Goal: Transaction & Acquisition: Obtain resource

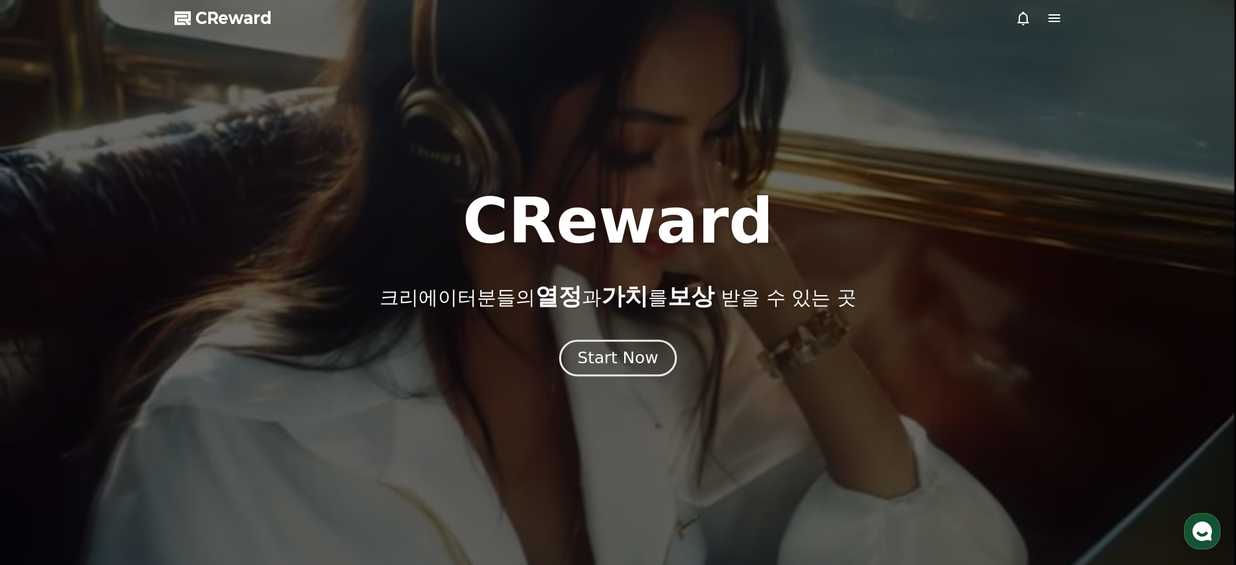
click at [616, 358] on div "Start Now" at bounding box center [618, 358] width 80 height 22
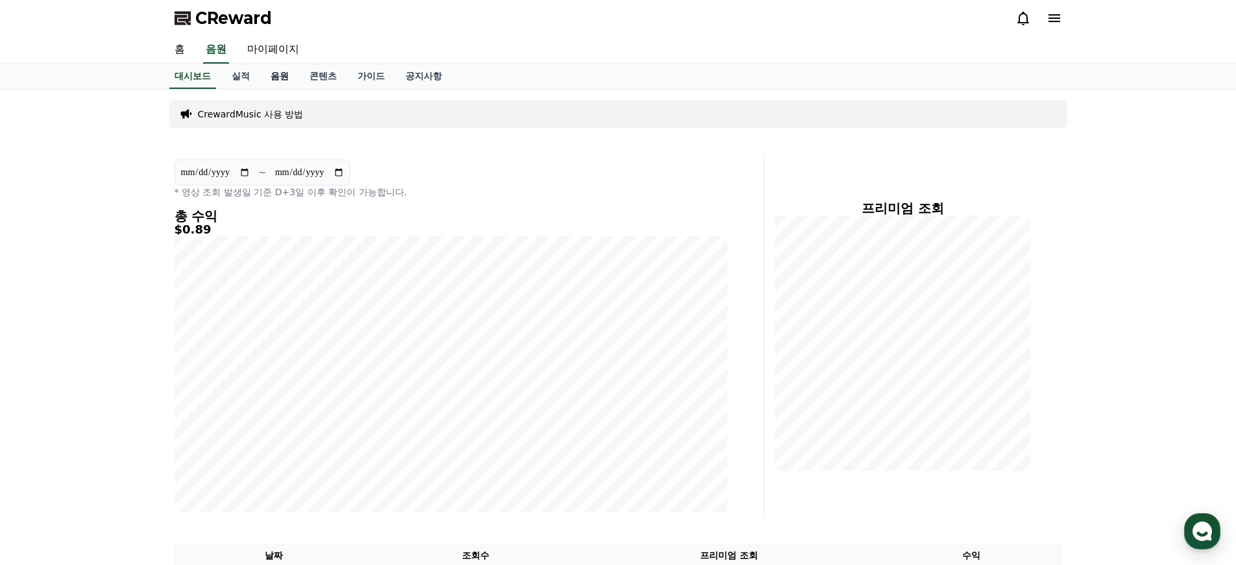
click at [276, 70] on link "음원" at bounding box center [279, 76] width 39 height 25
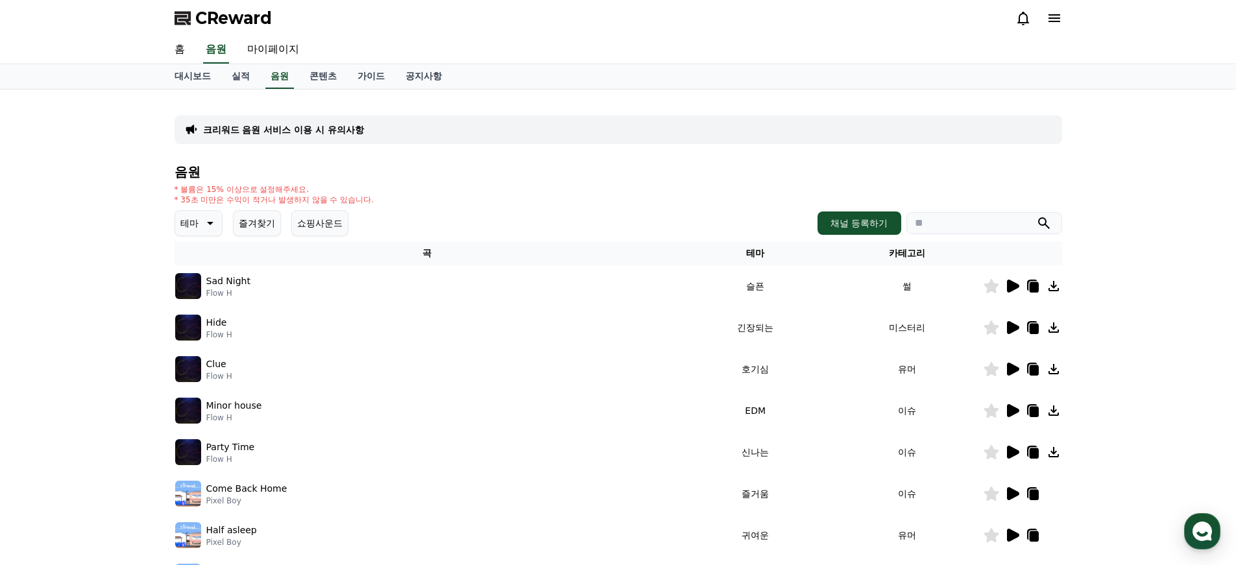
click at [201, 225] on icon at bounding box center [209, 223] width 16 height 16
click at [206, 323] on button "감동적인" at bounding box center [200, 321] width 47 height 29
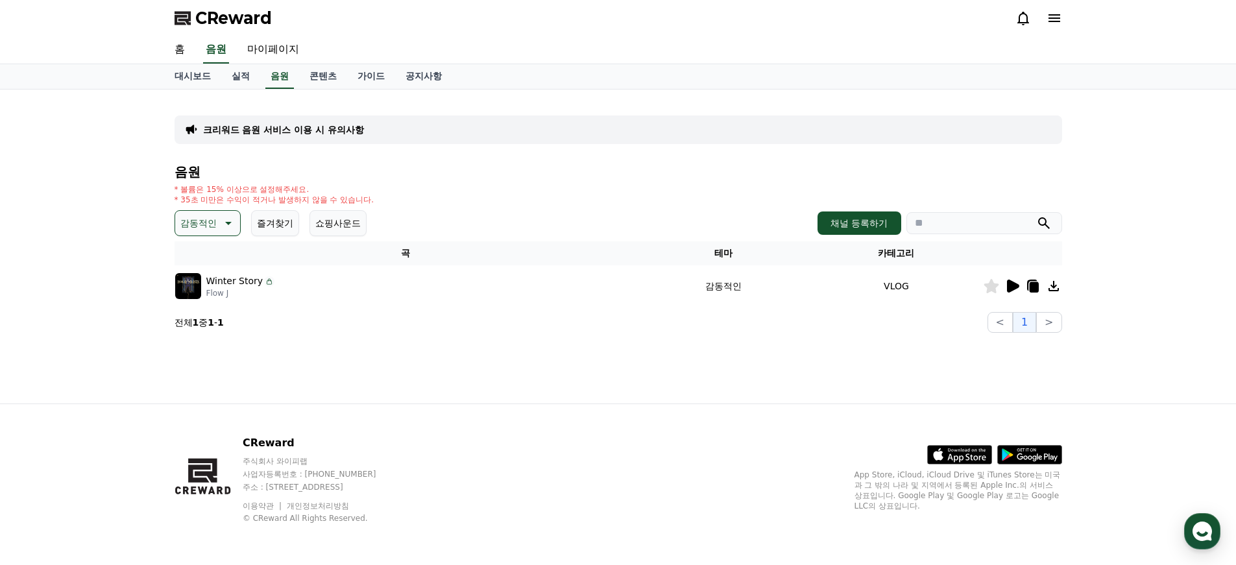
click at [1014, 288] on icon at bounding box center [1013, 286] width 12 height 13
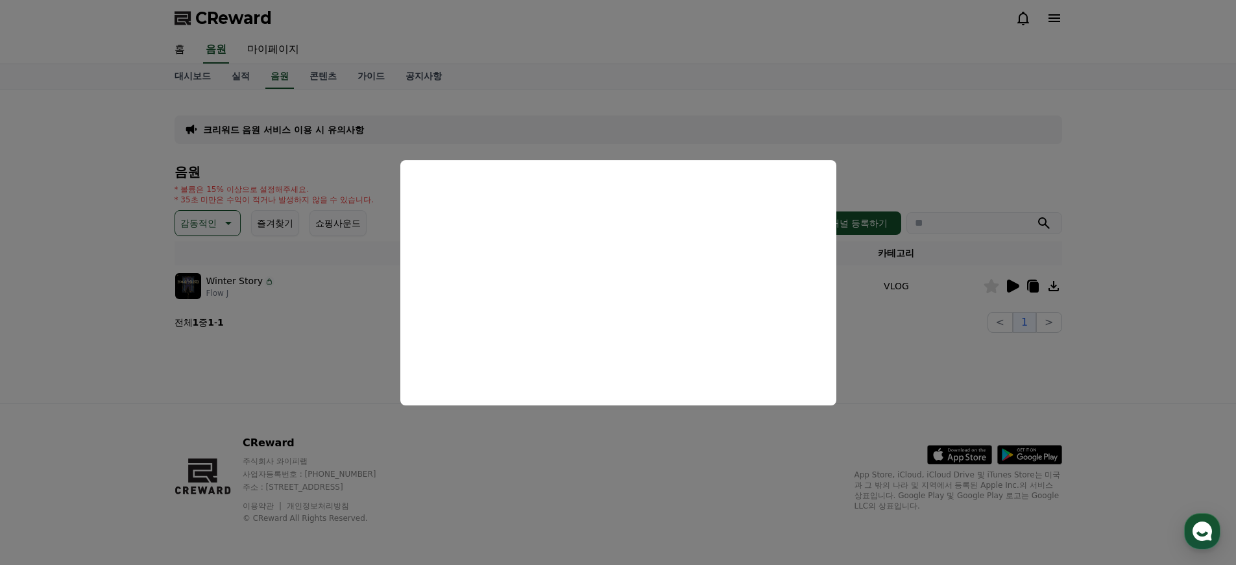
click at [986, 366] on button "close modal" at bounding box center [618, 282] width 1236 height 565
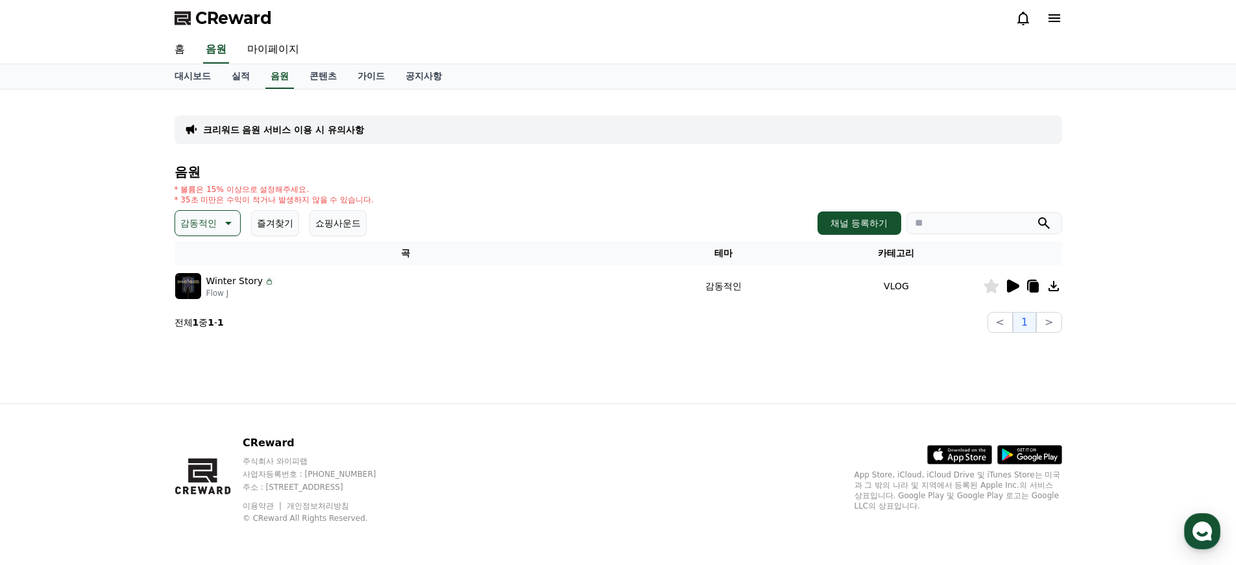
click at [1056, 287] on icon at bounding box center [1054, 286] width 16 height 16
